Goal: Check status

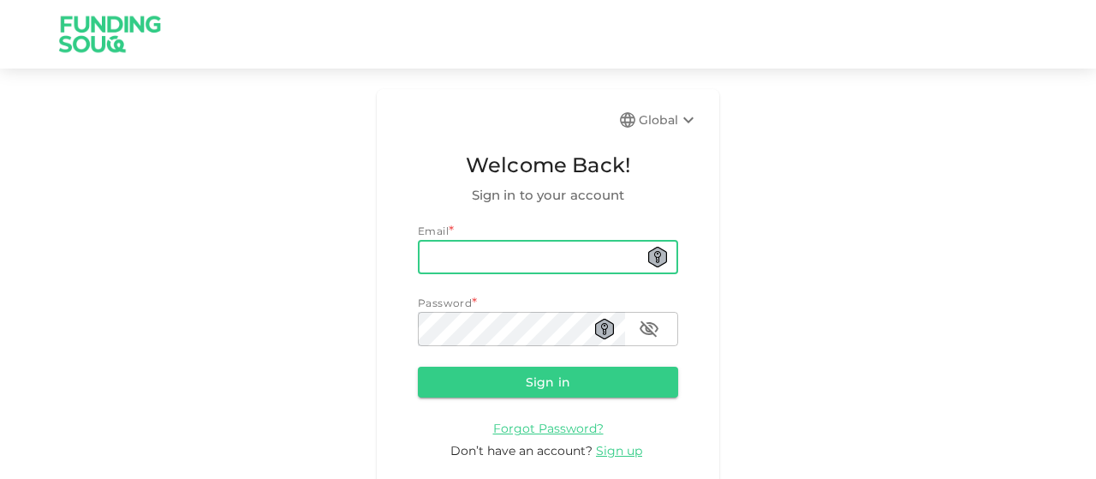
click at [489, 259] on input "email" at bounding box center [548, 257] width 260 height 34
type input "ys.daoudi@gmail.com"
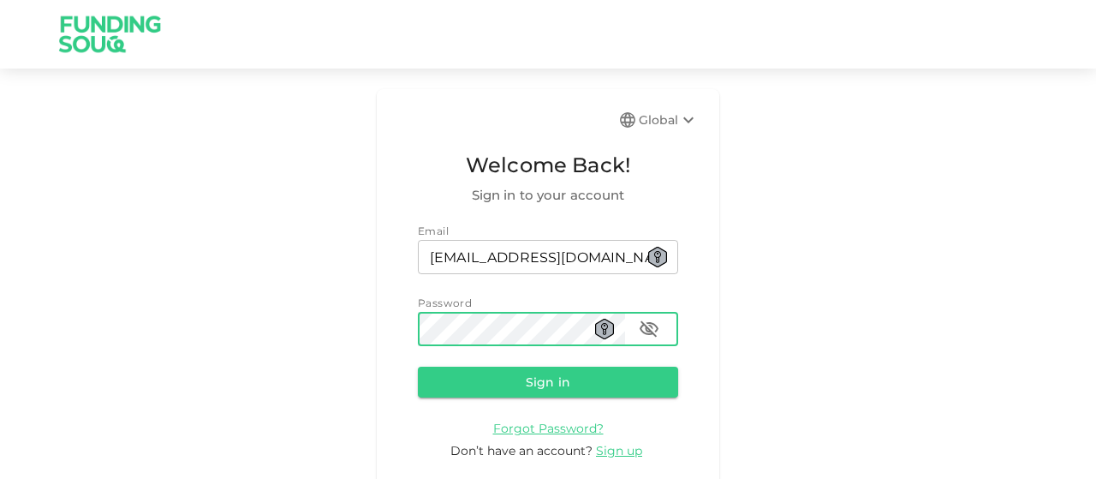
click at [646, 327] on icon "button" at bounding box center [649, 329] width 19 height 16
click at [551, 372] on button "Sign in" at bounding box center [548, 381] width 260 height 31
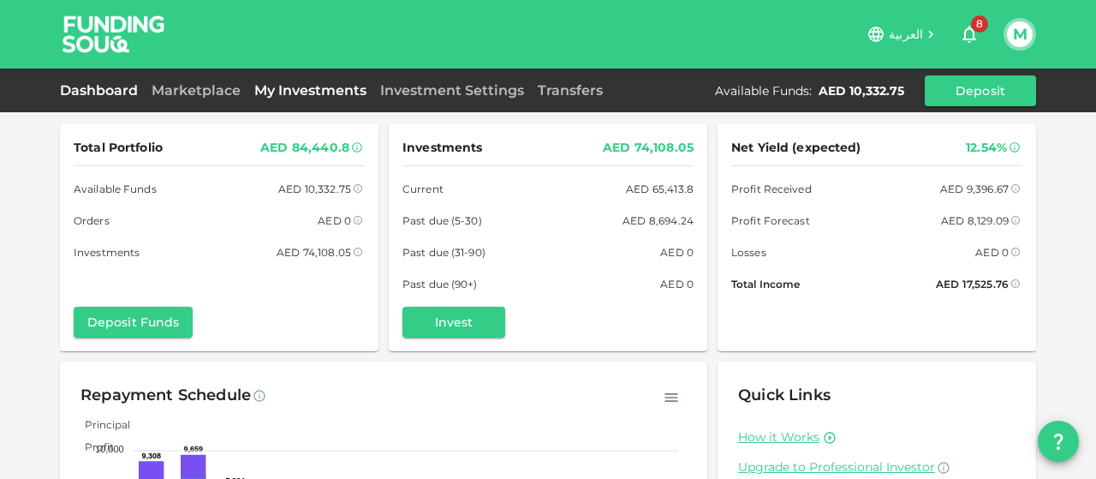
click at [333, 92] on link "My Investments" at bounding box center [310, 90] width 126 height 16
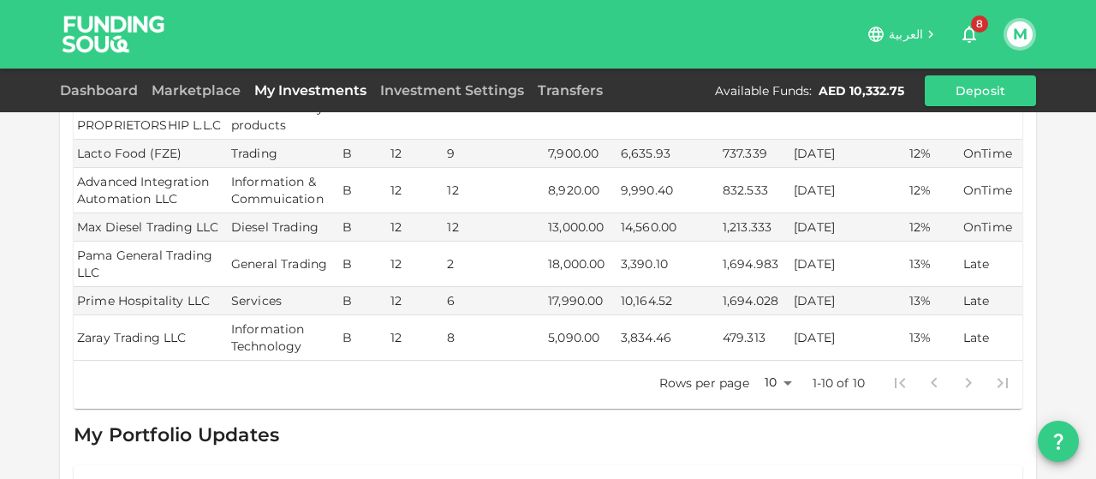
scroll to position [490, 0]
click at [122, 85] on link "Dashboard" at bounding box center [102, 90] width 85 height 16
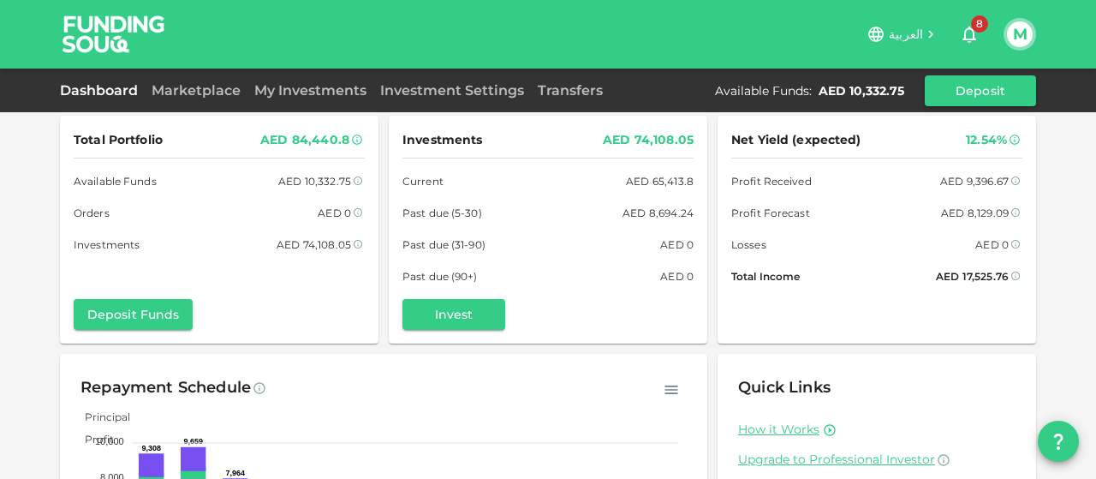
scroll to position [5, 0]
